Goal: Use online tool/utility: Utilize a website feature to perform a specific function

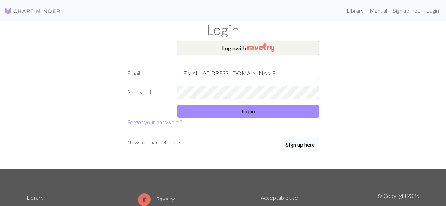
click at [211, 74] on input "[EMAIL_ADDRESS][DOMAIN_NAME]" at bounding box center [248, 73] width 142 height 13
click at [342, 94] on div "Login with Email [EMAIL_ADDRESS][DOMAIN_NAME] Password Login Forgot your passwo…" at bounding box center [223, 105] width 402 height 128
click at [289, 108] on button "Login" at bounding box center [248, 111] width 142 height 13
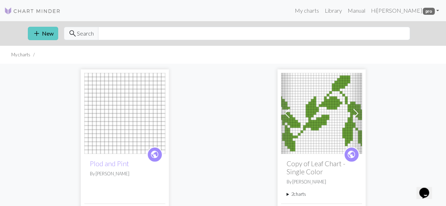
click at [46, 30] on button "add New" at bounding box center [43, 33] width 30 height 13
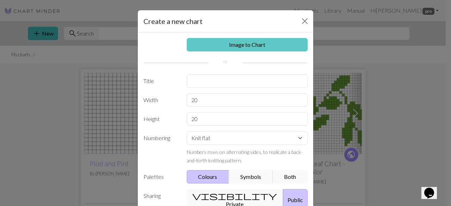
click at [226, 44] on link "Image to Chart" at bounding box center [247, 44] width 121 height 13
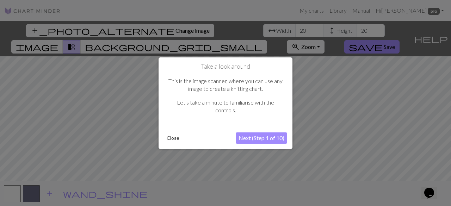
click at [257, 138] on button "Next (Step 1 of 10)" at bounding box center [261, 138] width 51 height 11
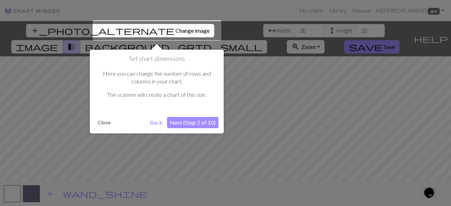
click at [195, 121] on button "Next (Step 2 of 10)" at bounding box center [192, 122] width 51 height 11
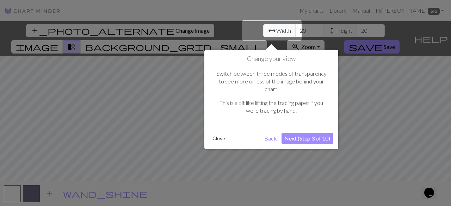
click at [311, 133] on button "Next (Step 3 of 10)" at bounding box center [307, 138] width 51 height 11
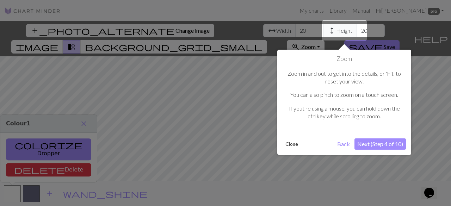
click at [384, 143] on button "Next (Step 4 of 10)" at bounding box center [380, 144] width 51 height 11
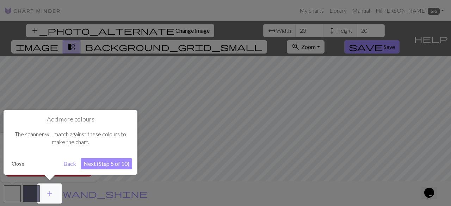
click at [109, 165] on button "Next (Step 5 of 10)" at bounding box center [106, 163] width 51 height 11
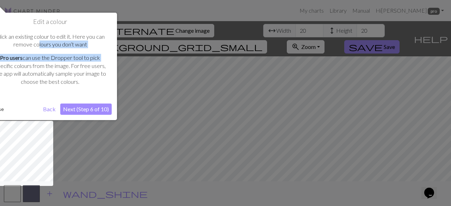
drag, startPoint x: 39, startPoint y: 41, endPoint x: 111, endPoint y: 60, distance: 74.3
click at [111, 60] on div "Click an existing colour to edit it. Here you can remove colours you don‘t want…" at bounding box center [49, 62] width 123 height 73
click at [97, 112] on button "Next (Step 6 of 10)" at bounding box center [85, 109] width 51 height 11
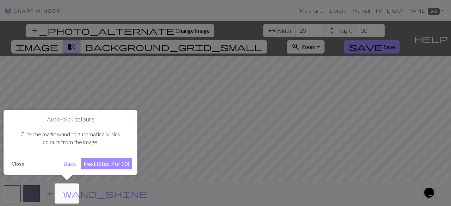
click at [114, 167] on button "Next (Step 7 of 10)" at bounding box center [106, 163] width 51 height 11
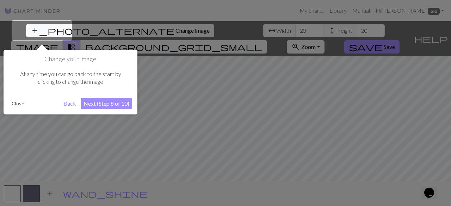
click at [109, 105] on button "Next (Step 8 of 10)" at bounding box center [106, 103] width 51 height 11
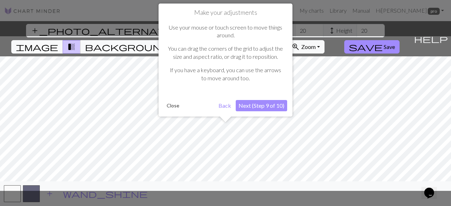
click at [253, 104] on button "Next (Step 9 of 10)" at bounding box center [261, 105] width 51 height 11
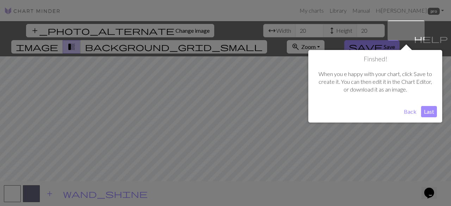
click at [428, 113] on button "Last" at bounding box center [429, 111] width 16 height 11
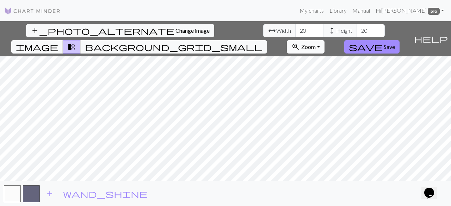
click at [300, 42] on span "zoom_in" at bounding box center [295, 47] width 8 height 10
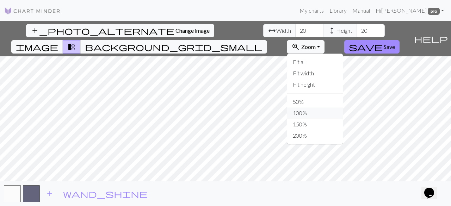
click at [343, 107] on button "100%" at bounding box center [315, 112] width 56 height 11
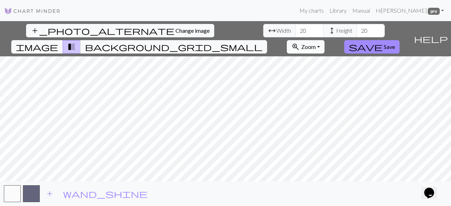
click at [300, 42] on span "zoom_in" at bounding box center [295, 47] width 8 height 10
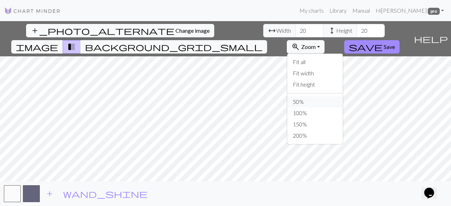
click at [343, 96] on button "50%" at bounding box center [315, 101] width 56 height 11
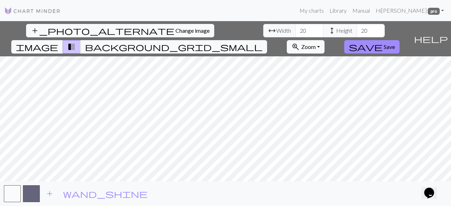
click at [300, 42] on span "zoom_in" at bounding box center [295, 47] width 8 height 10
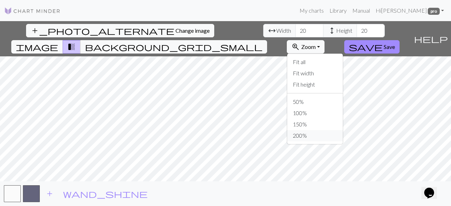
click at [343, 130] on button "200%" at bounding box center [315, 135] width 56 height 11
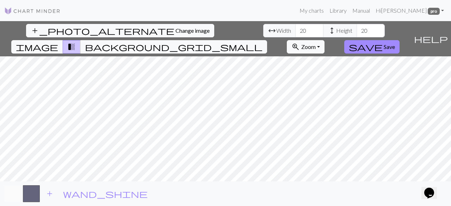
click at [16, 195] on button "button" at bounding box center [12, 193] width 17 height 17
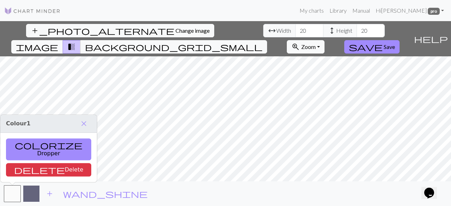
click at [33, 196] on button "button" at bounding box center [31, 193] width 17 height 17
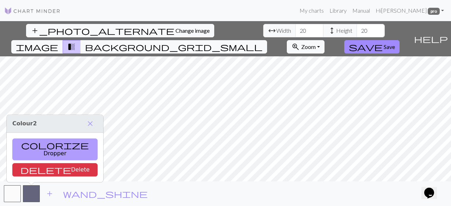
click at [25, 153] on button "colorize Dropper" at bounding box center [54, 150] width 85 height 22
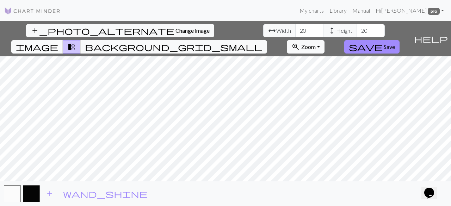
click at [63, 40] on button "image" at bounding box center [37, 46] width 52 height 13
click at [267, 40] on button "background_grid_small" at bounding box center [173, 46] width 187 height 13
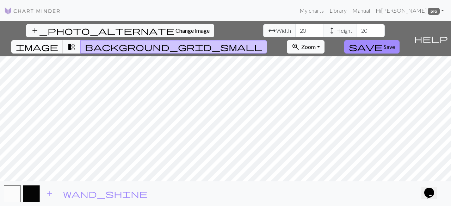
click at [58, 42] on span "image" at bounding box center [37, 47] width 42 height 10
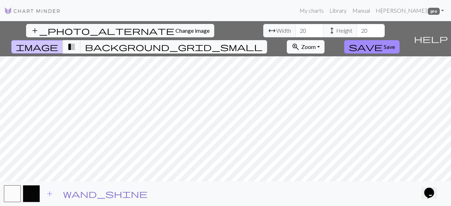
click at [66, 195] on span "wand_shine" at bounding box center [105, 194] width 85 height 10
click at [51, 195] on span "add" at bounding box center [49, 194] width 8 height 10
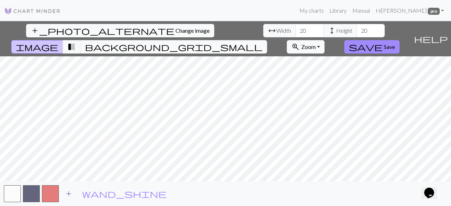
click at [70, 194] on span "add" at bounding box center [68, 194] width 8 height 10
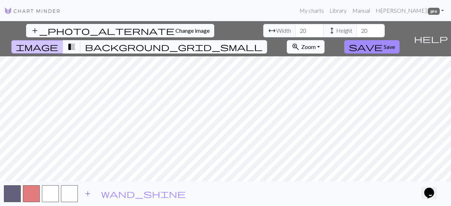
click at [86, 194] on span "add" at bounding box center [88, 194] width 8 height 10
click at [26, 195] on button "button" at bounding box center [31, 193] width 17 height 17
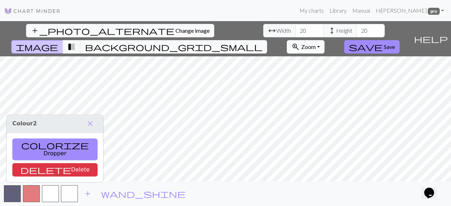
click at [325, 40] on button "zoom_in Zoom Zoom" at bounding box center [306, 46] width 38 height 13
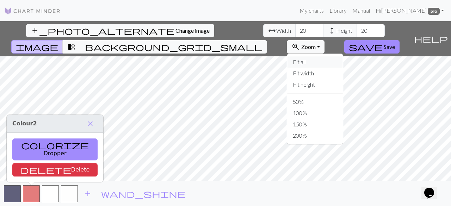
click at [343, 56] on button "Fit all" at bounding box center [315, 61] width 56 height 11
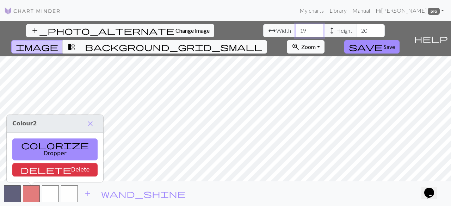
click at [295, 34] on input "19" at bounding box center [309, 30] width 28 height 13
click at [295, 33] on input "18" at bounding box center [309, 30] width 28 height 13
click at [295, 33] on input "17" at bounding box center [309, 30] width 28 height 13
click at [295, 33] on input "16" at bounding box center [309, 30] width 28 height 13
click at [295, 33] on input "15" at bounding box center [309, 30] width 28 height 13
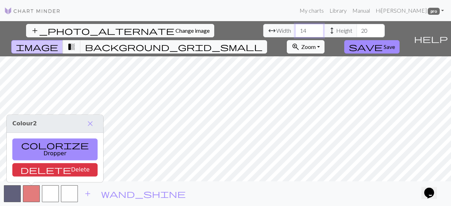
click at [295, 33] on input "14" at bounding box center [309, 30] width 28 height 13
click at [295, 33] on input "13" at bounding box center [309, 30] width 28 height 13
click at [295, 33] on input "12" at bounding box center [309, 30] width 28 height 13
click at [295, 29] on input "13" at bounding box center [309, 30] width 28 height 13
click at [295, 29] on input "14" at bounding box center [309, 30] width 28 height 13
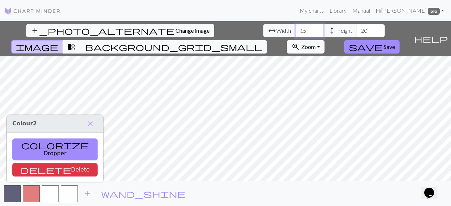
click at [295, 29] on input "15" at bounding box center [309, 30] width 28 height 13
click at [295, 29] on input "16" at bounding box center [309, 30] width 28 height 13
click at [295, 29] on input "17" at bounding box center [309, 30] width 28 height 13
click at [295, 29] on input "18" at bounding box center [309, 30] width 28 height 13
click at [295, 29] on input "19" at bounding box center [309, 30] width 28 height 13
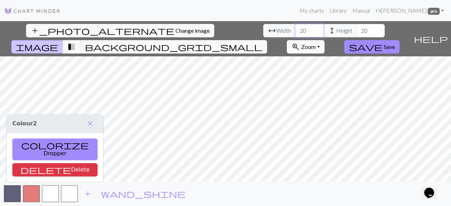
click at [295, 29] on input "20" at bounding box center [309, 30] width 28 height 13
click at [295, 29] on input "21" at bounding box center [309, 30] width 28 height 13
click at [295, 29] on input "22" at bounding box center [309, 30] width 28 height 13
click at [295, 29] on input "23" at bounding box center [309, 30] width 28 height 13
click at [295, 29] on input "24" at bounding box center [309, 30] width 28 height 13
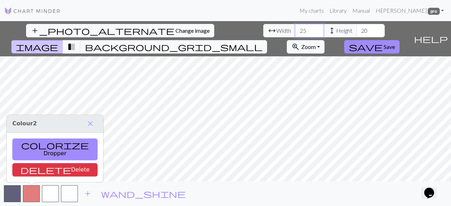
click at [295, 29] on input "25" at bounding box center [309, 30] width 28 height 13
click at [295, 29] on input "26" at bounding box center [309, 30] width 28 height 13
click at [295, 26] on input "27" at bounding box center [309, 30] width 28 height 13
click at [295, 26] on input "28" at bounding box center [309, 30] width 28 height 13
click at [295, 26] on input "29" at bounding box center [309, 30] width 28 height 13
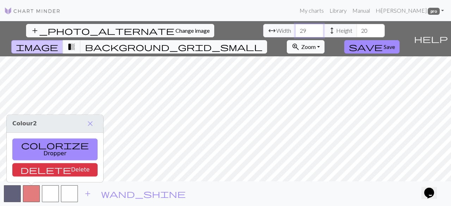
click at [295, 27] on input "29" at bounding box center [309, 30] width 28 height 13
type input "30"
click at [295, 28] on input "30" at bounding box center [309, 30] width 28 height 13
click at [357, 31] on input "20" at bounding box center [371, 30] width 28 height 13
type input "30"
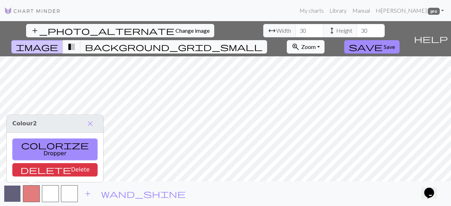
click at [16, 197] on button "button" at bounding box center [12, 193] width 17 height 17
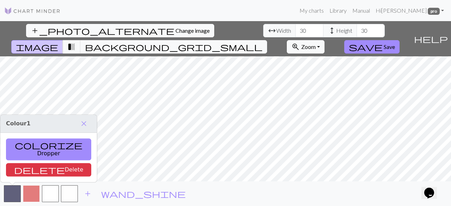
click at [38, 197] on button "button" at bounding box center [31, 193] width 17 height 17
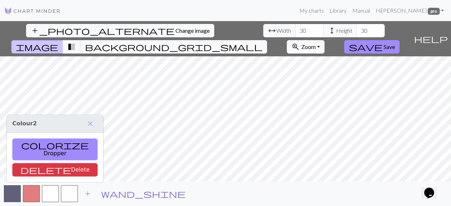
click at [106, 199] on span "wand_shine" at bounding box center [143, 194] width 85 height 10
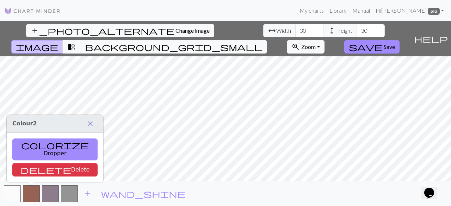
click at [86, 129] on span "close" at bounding box center [90, 124] width 8 height 10
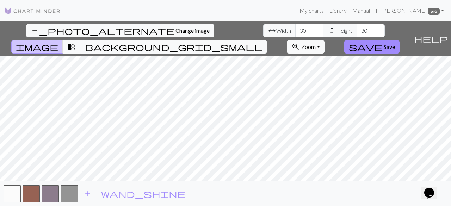
click at [364, 28] on div "add_photo_alternate Change image arrow_range Width 30 height Height 30 image tr…" at bounding box center [205, 38] width 411 height 35
click at [430, 188] on icon "Chat widget" at bounding box center [429, 193] width 10 height 11
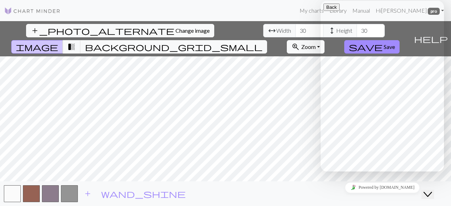
scroll to position [85, 0]
click at [441, 181] on div "Close Chat This icon closes the chat window." at bounding box center [432, 181] width 17 height 0
click at [432, 190] on icon "Close Chat This icon closes the chat window." at bounding box center [428, 194] width 8 height 8
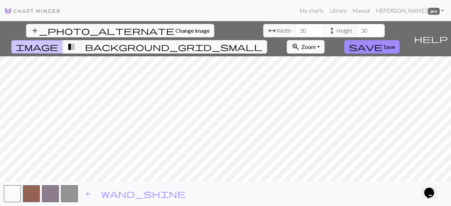
click at [9, 7] on img at bounding box center [32, 11] width 56 height 8
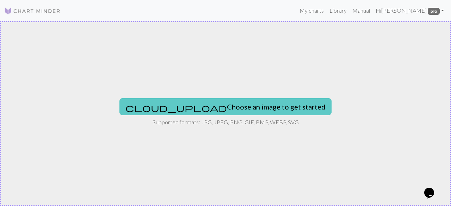
click at [206, 106] on button "cloud_upload Choose an image to get started" at bounding box center [225, 106] width 212 height 17
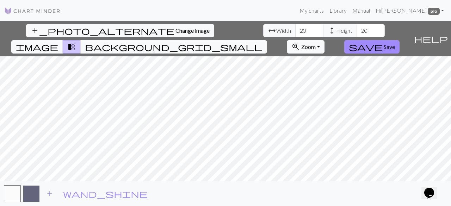
click at [31, 193] on button "button" at bounding box center [31, 193] width 17 height 17
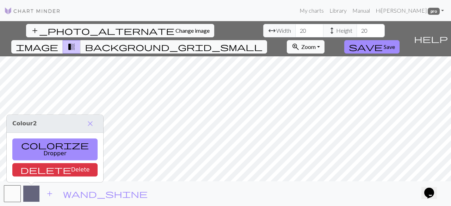
click at [38, 193] on button "button" at bounding box center [31, 193] width 17 height 17
